Goal: Information Seeking & Learning: Learn about a topic

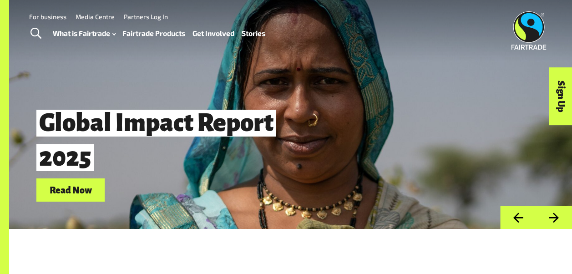
drag, startPoint x: 0, startPoint y: 0, endPoint x: 151, endPoint y: 33, distance: 154.6
click at [151, 33] on link "Fairtrade Products" at bounding box center [153, 33] width 63 height 13
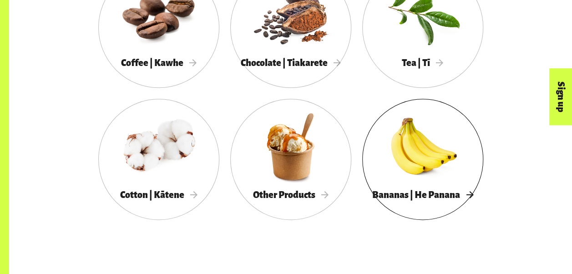
scroll to position [546, 0]
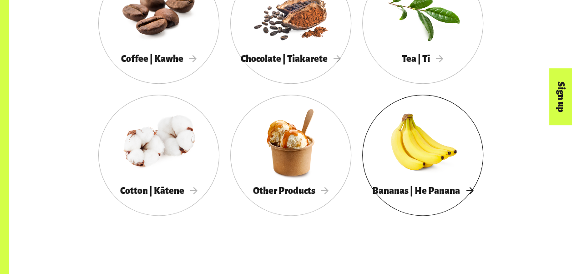
click at [391, 135] on div at bounding box center [422, 142] width 121 height 79
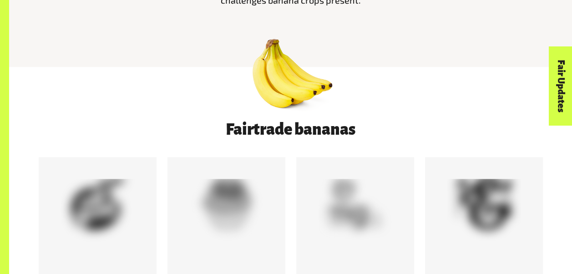
scroll to position [501, 0]
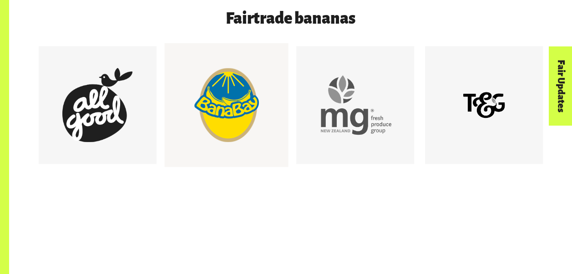
click at [207, 104] on div at bounding box center [226, 105] width 74 height 74
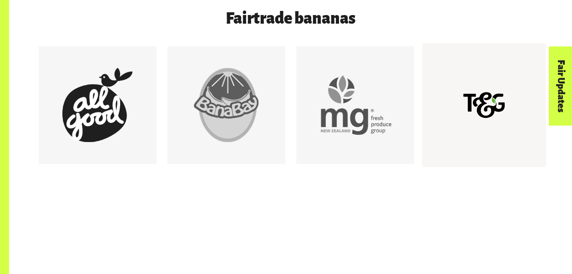
click at [468, 124] on div at bounding box center [484, 105] width 74 height 74
click at [85, 126] on div at bounding box center [98, 105] width 74 height 74
